Goal: Information Seeking & Learning: Find contact information

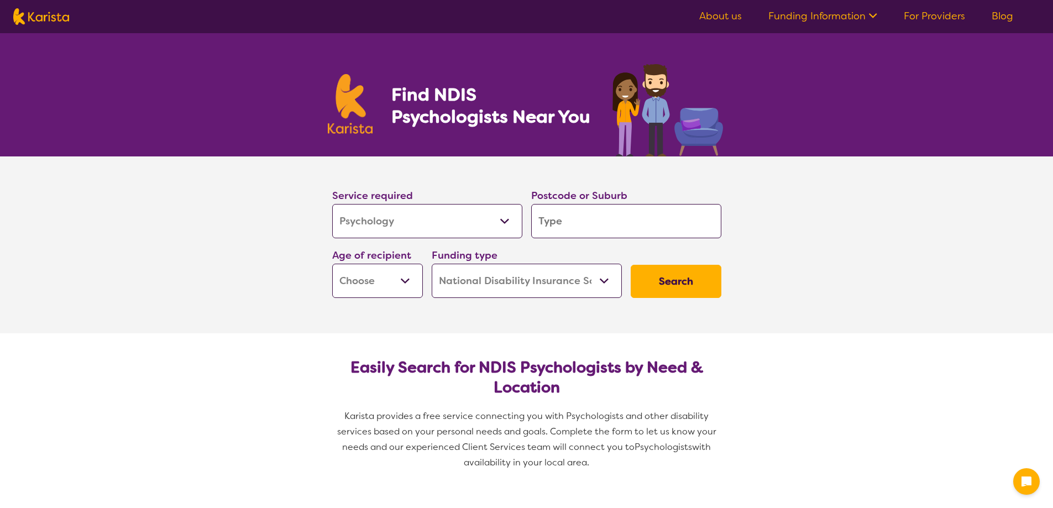
select select "Psychology"
select select "NDIS"
select select "Psychology"
select select "NDIS"
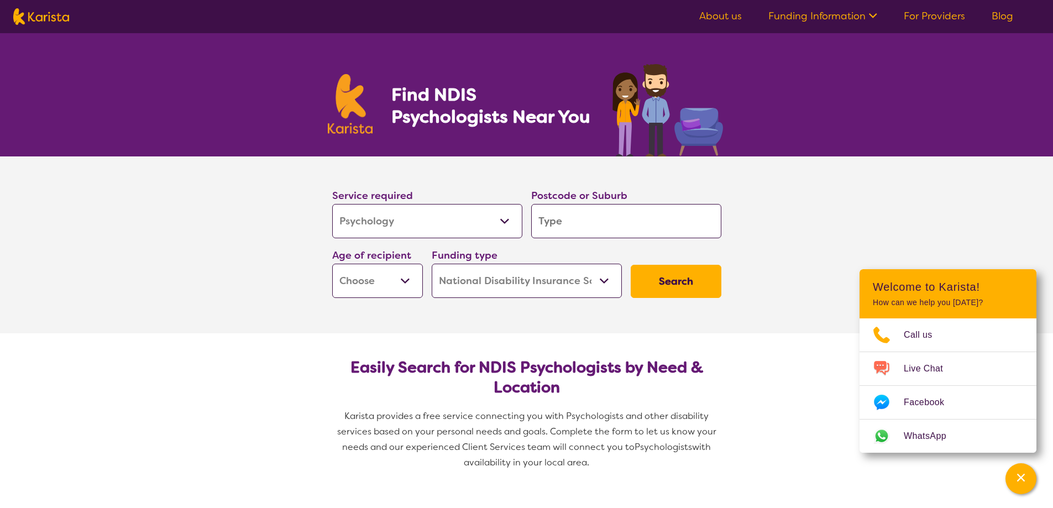
click at [601, 223] on input "search" at bounding box center [626, 221] width 190 height 34
type input "3"
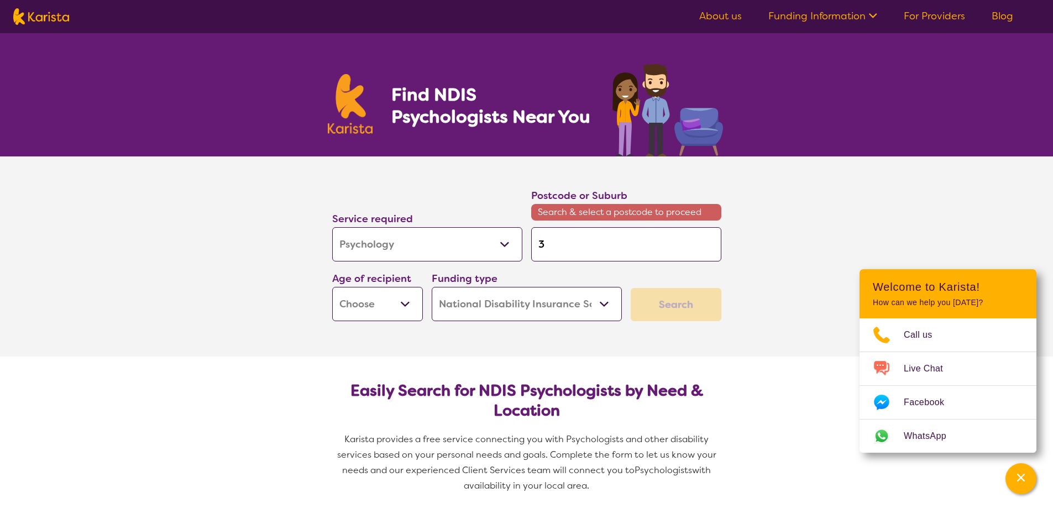
type input "30"
type input "305"
type input "3056"
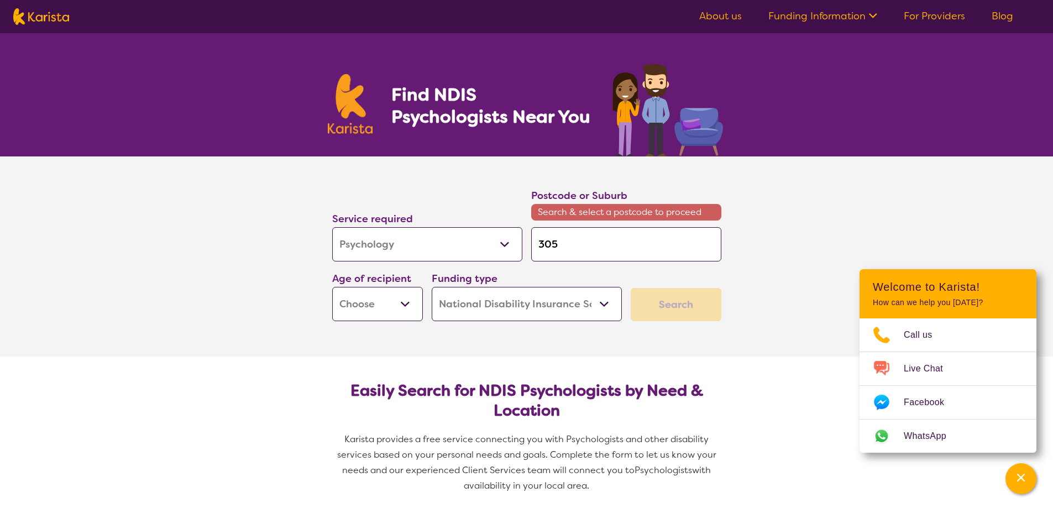
type input "3056"
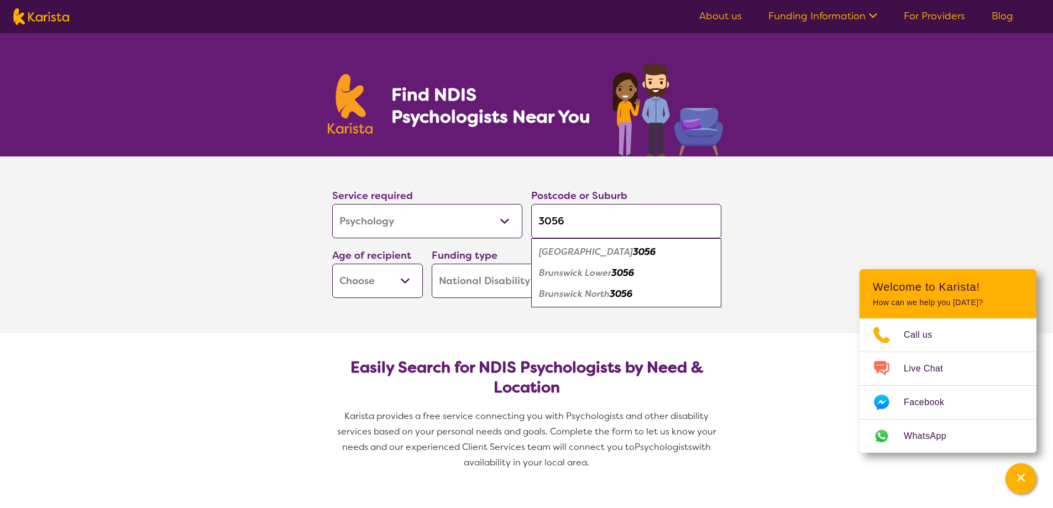
type input "3056"
click at [409, 278] on select "Early Childhood - 0 to 9 Child - 10 to 11 Adolescent - 12 to 17 Adult - 18 to 6…" at bounding box center [377, 281] width 91 height 34
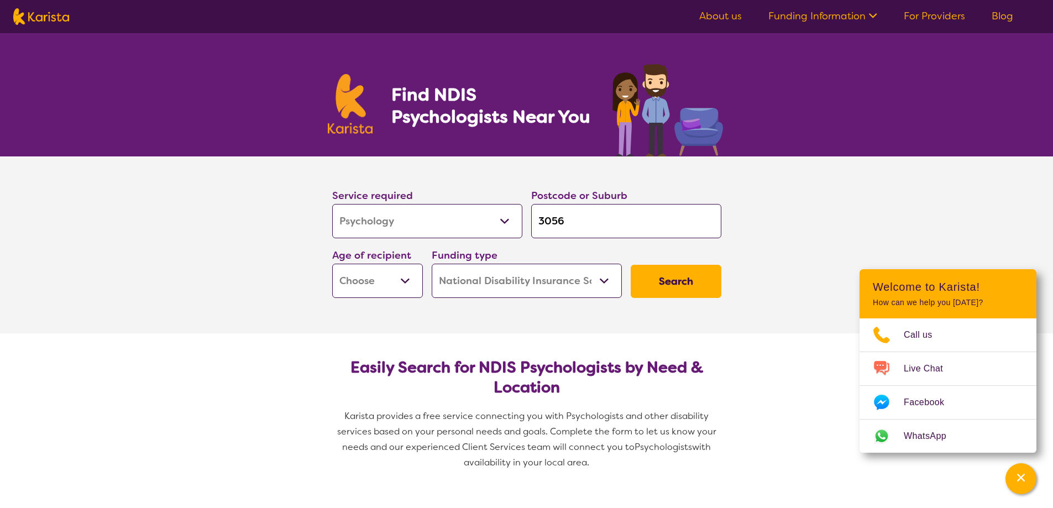
select select "AG"
click at [332, 264] on select "Early Childhood - 0 to 9 Child - 10 to 11 Adolescent - 12 to 17 Adult - 18 to 6…" at bounding box center [377, 281] width 91 height 34
select select "AG"
click at [686, 281] on button "Search" at bounding box center [676, 281] width 91 height 33
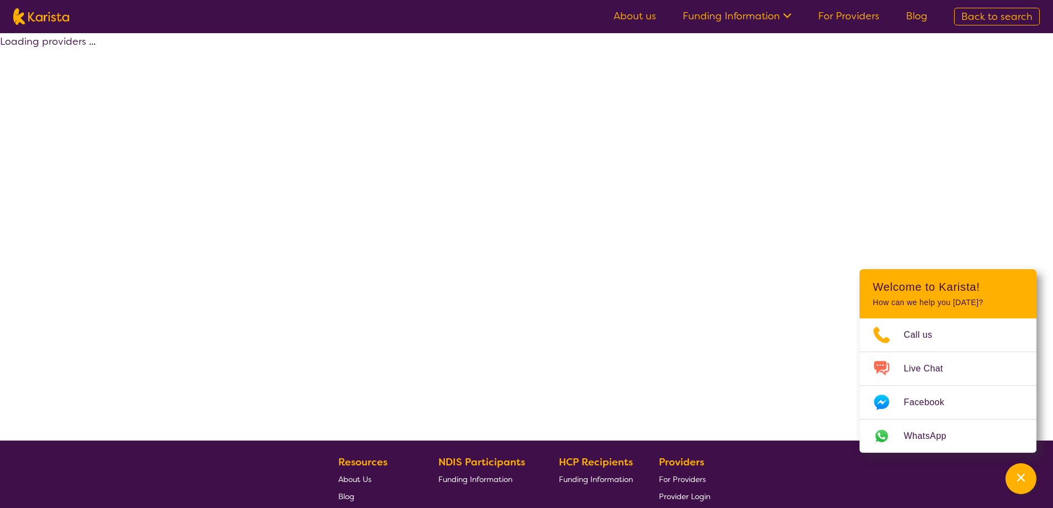
select select "by_score"
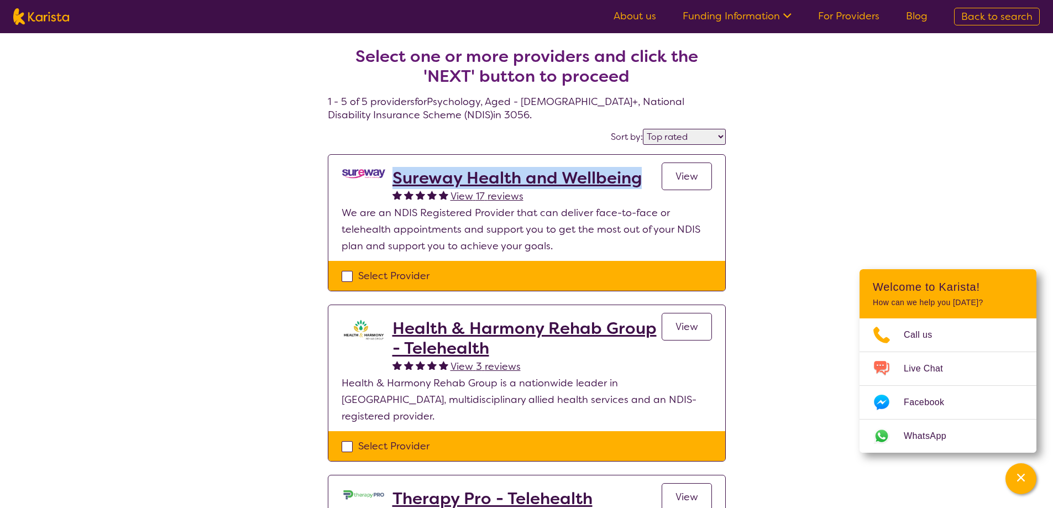
drag, startPoint x: 641, startPoint y: 178, endPoint x: 392, endPoint y: 176, distance: 248.8
click at [393, 176] on div "Sureway Health and Wellbeing View 17 reviews View" at bounding box center [553, 186] width 320 height 36
copy h2 "Sureway Health and Wellbeing"
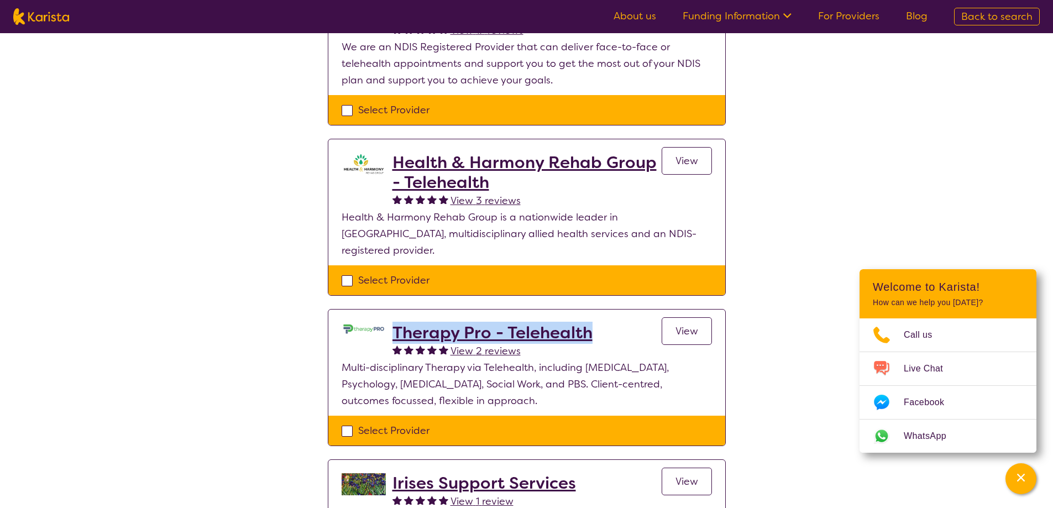
drag, startPoint x: 594, startPoint y: 316, endPoint x: 392, endPoint y: 320, distance: 201.9
click at [393, 323] on div "Therapy Pro - Telehealth View 2 reviews View" at bounding box center [553, 341] width 320 height 36
copy h2 "Therapy Pro - Telehealth"
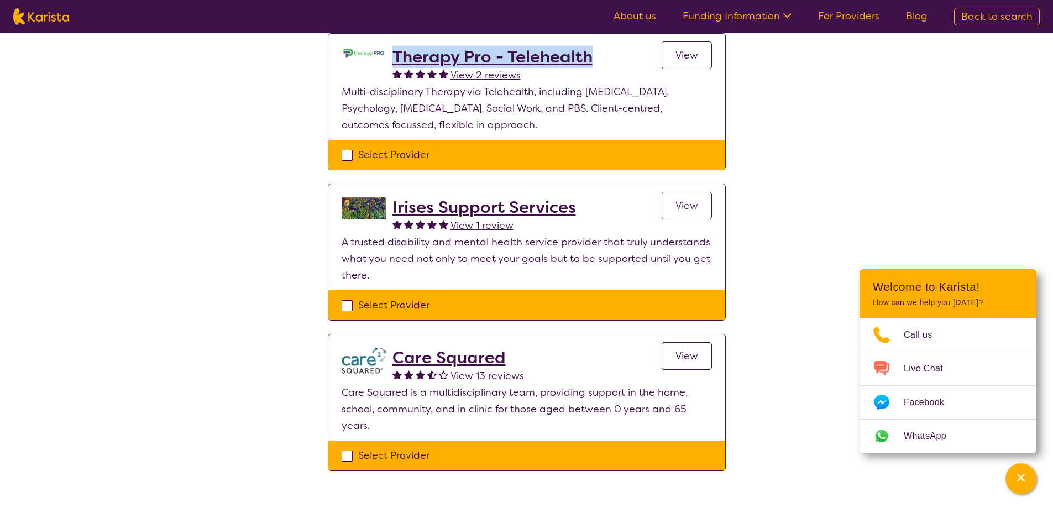
scroll to position [442, 0]
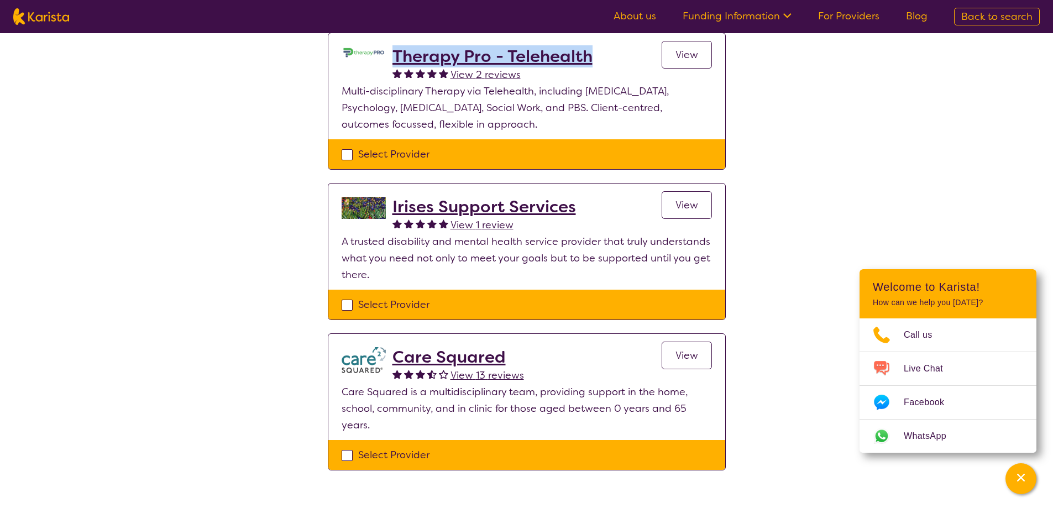
drag, startPoint x: 448, startPoint y: 189, endPoint x: 437, endPoint y: 188, distance: 11.1
click at [437, 197] on h2 "Irises Support Services" at bounding box center [485, 207] width 184 height 20
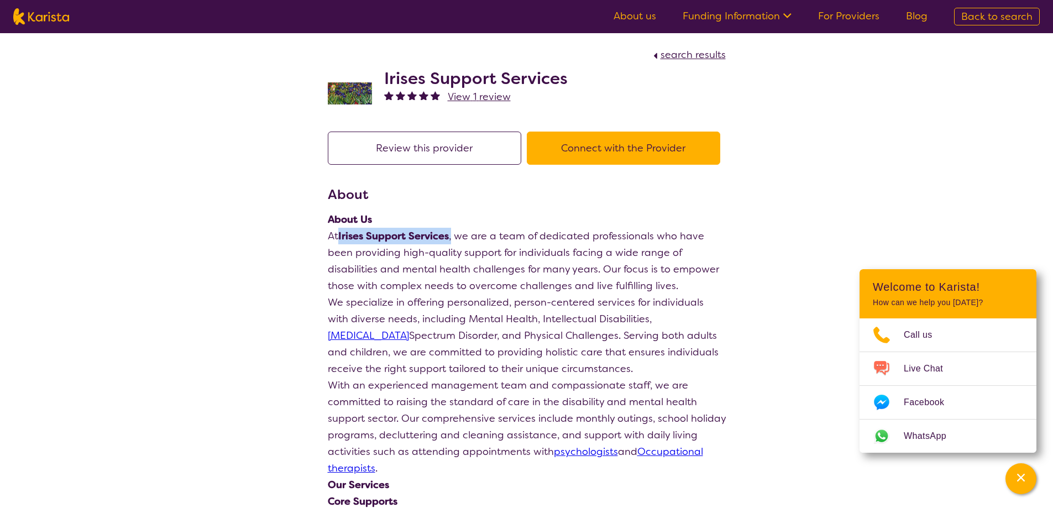
drag, startPoint x: 452, startPoint y: 238, endPoint x: 342, endPoint y: 233, distance: 110.2
click at [342, 233] on p "At Irises Support Services , we are a team of dedicated professionals who have …" at bounding box center [527, 261] width 398 height 66
copy p "Irises Support Services ,"
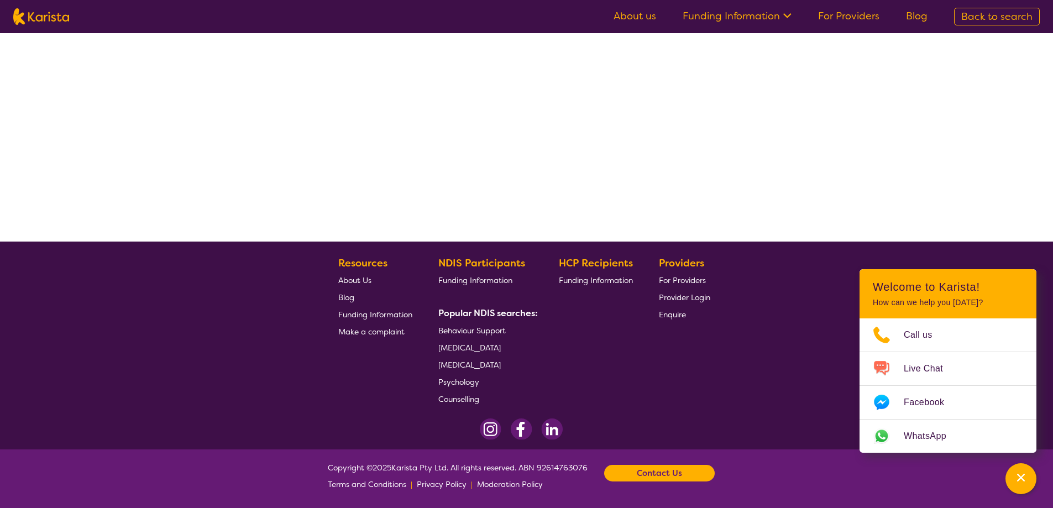
select select "by_score"
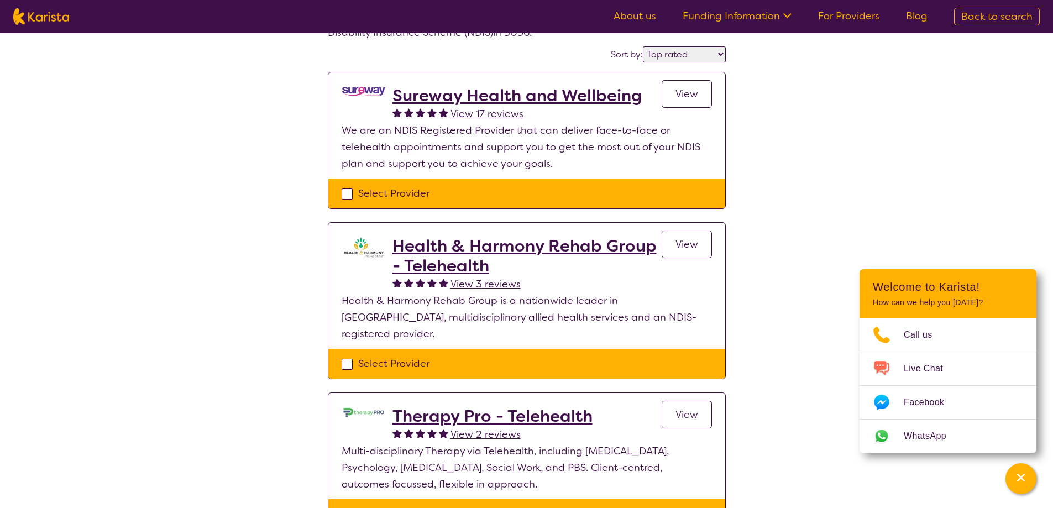
scroll to position [0, 0]
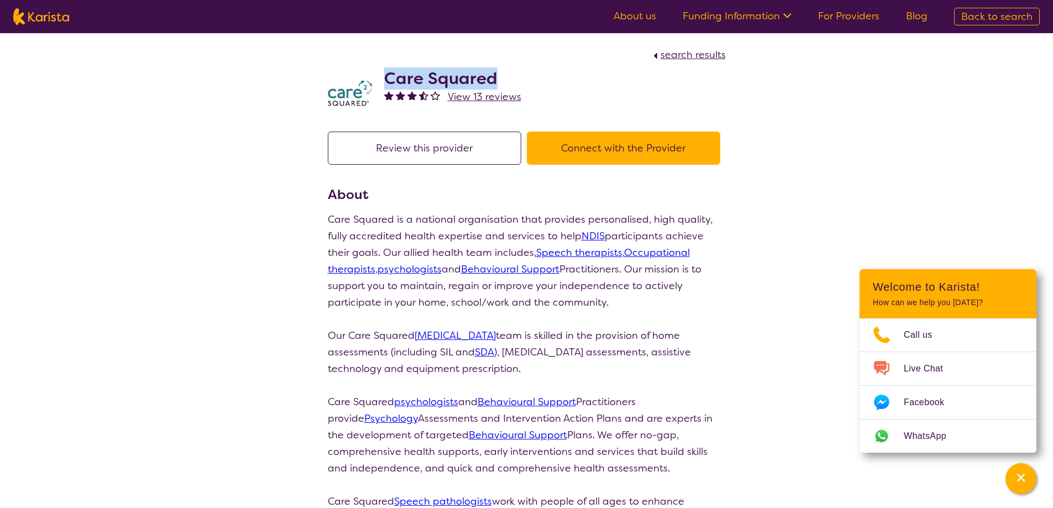
drag, startPoint x: 492, startPoint y: 75, endPoint x: 385, endPoint y: 71, distance: 106.8
click at [385, 71] on h2 "Care Squared" at bounding box center [452, 79] width 137 height 20
copy h2 "Care Squared"
